Goal: Task Accomplishment & Management: Manage account settings

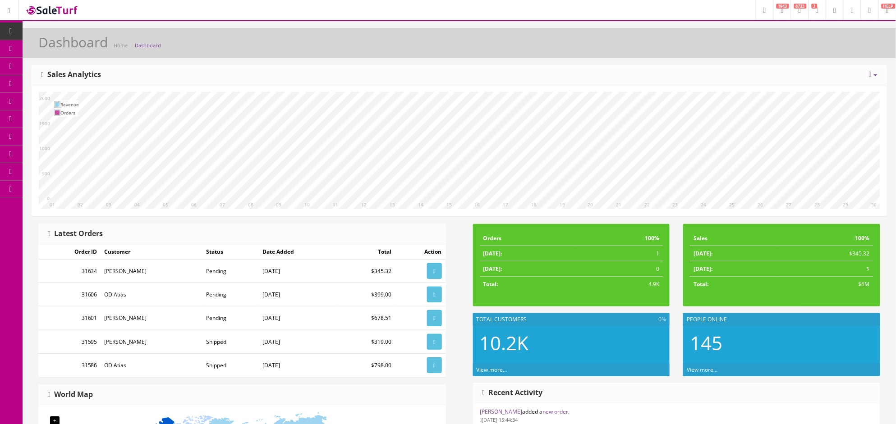
click at [66, 97] on span "Order List" at bounding box center [66, 101] width 25 height 8
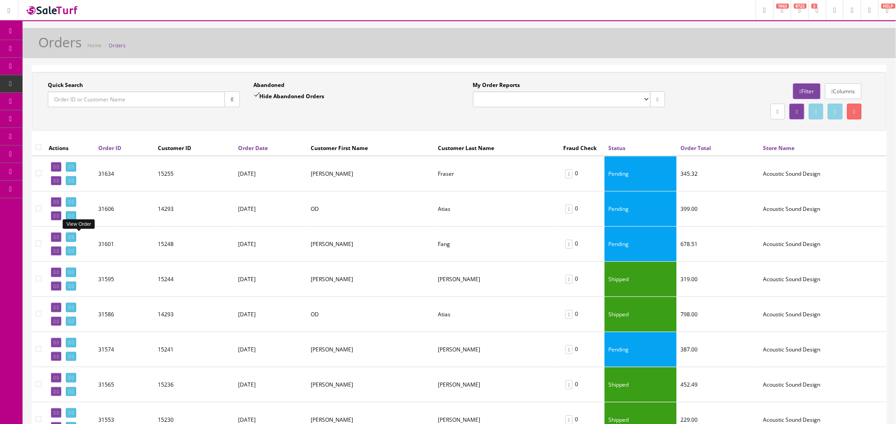
click at [73, 239] on icon at bounding box center [73, 237] width 2 height 5
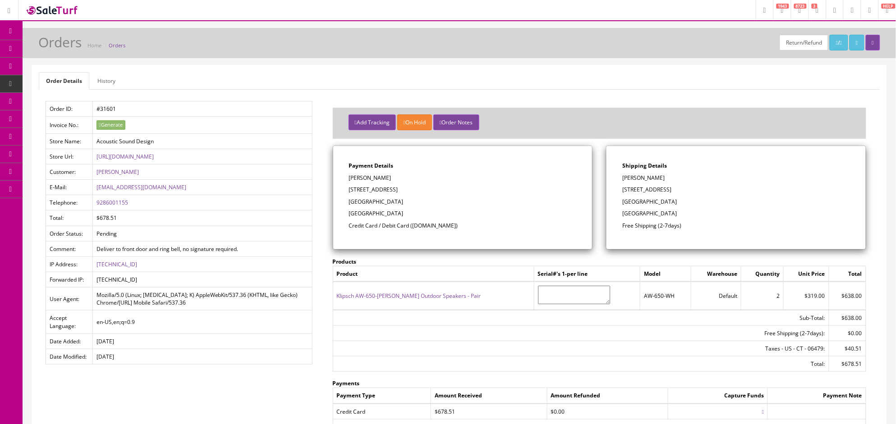
click at [121, 46] on link "Orders" at bounding box center [117, 45] width 17 height 7
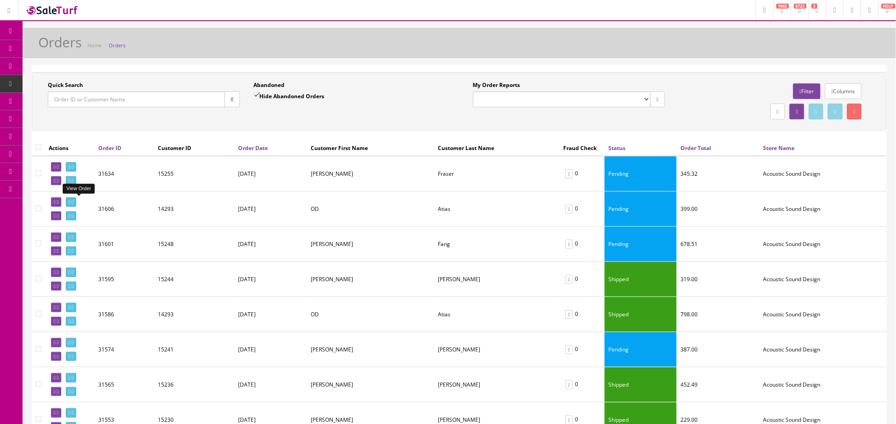
click at [76, 200] on link at bounding box center [71, 201] width 10 height 9
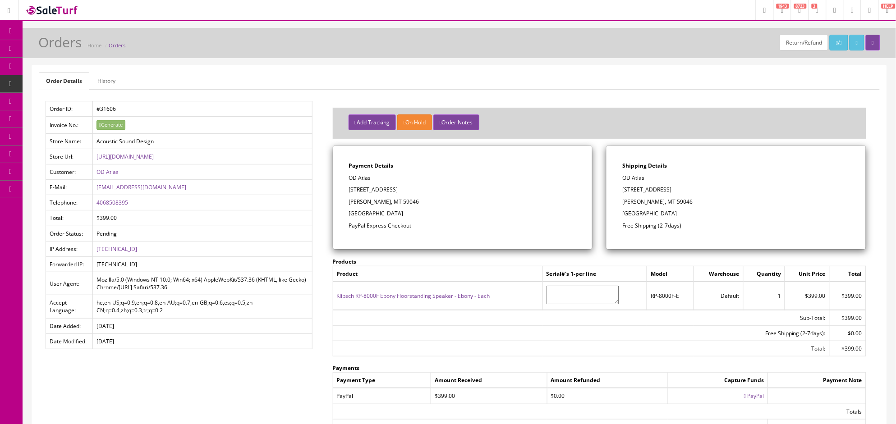
click at [119, 44] on link "Orders" at bounding box center [117, 45] width 17 height 7
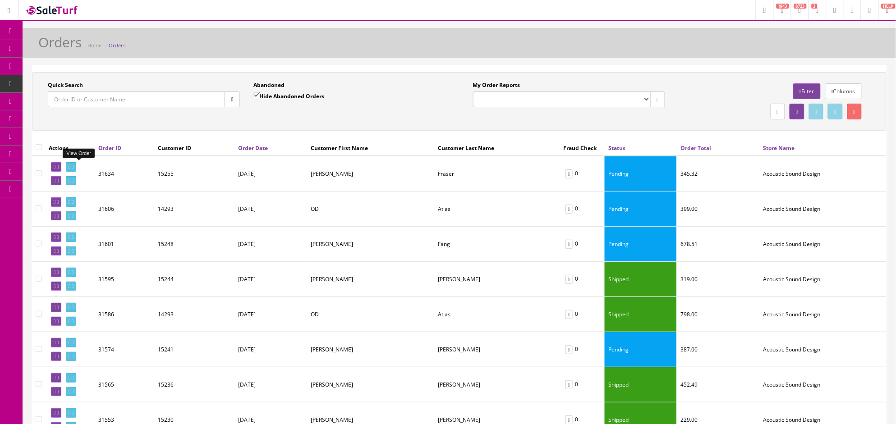
click at [73, 168] on icon at bounding box center [73, 167] width 2 height 5
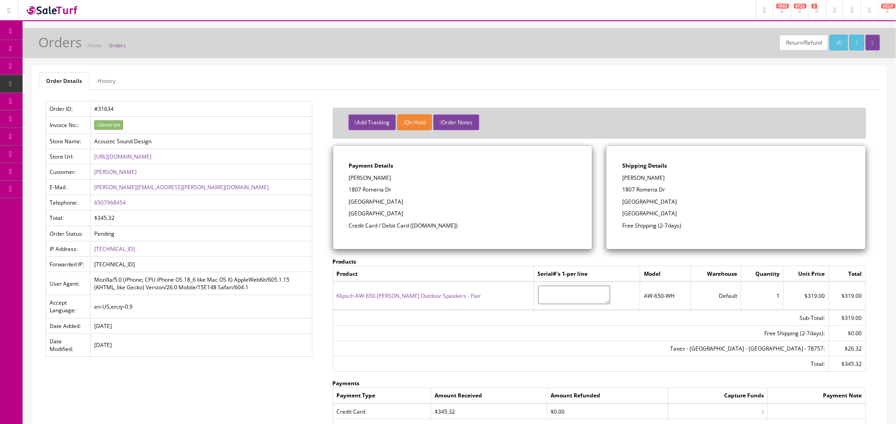
click at [121, 44] on link "Orders" at bounding box center [117, 45] width 17 height 7
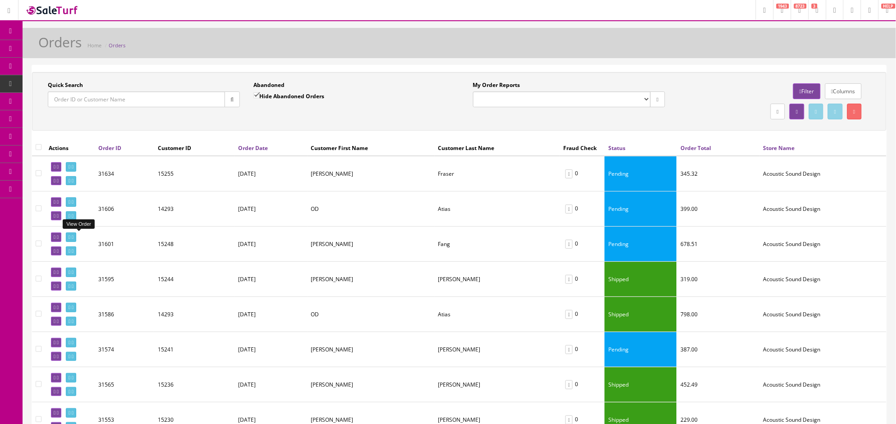
click at [73, 238] on icon at bounding box center [73, 237] width 2 height 5
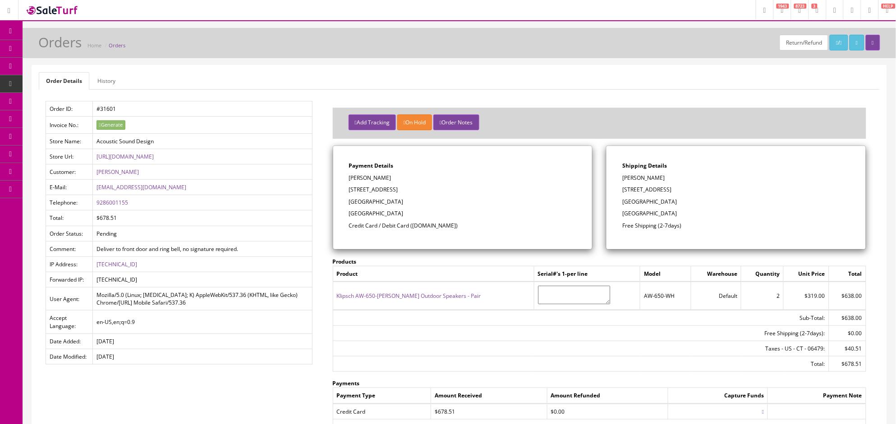
click at [378, 177] on p "[PERSON_NAME]" at bounding box center [463, 178] width 228 height 8
copy p "Fang"
click at [116, 46] on link "Orders" at bounding box center [117, 45] width 17 height 7
